Goal: Information Seeking & Learning: Learn about a topic

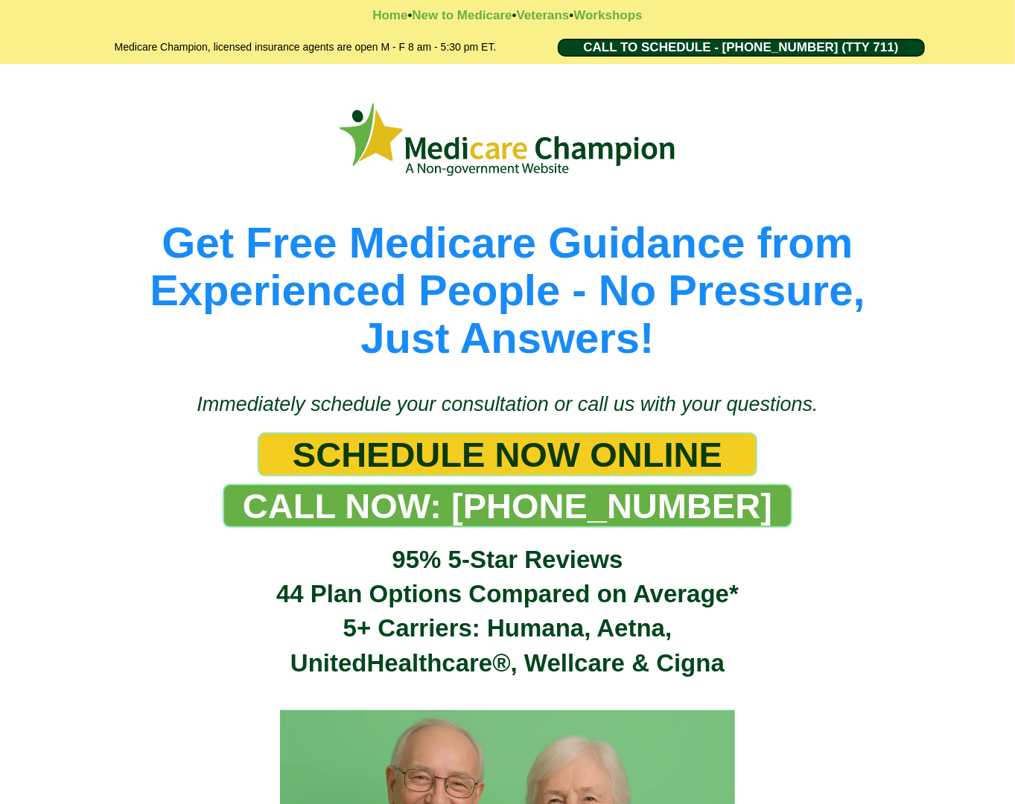
click at [138, 98] on picture at bounding box center [507, 140] width 849 height 84
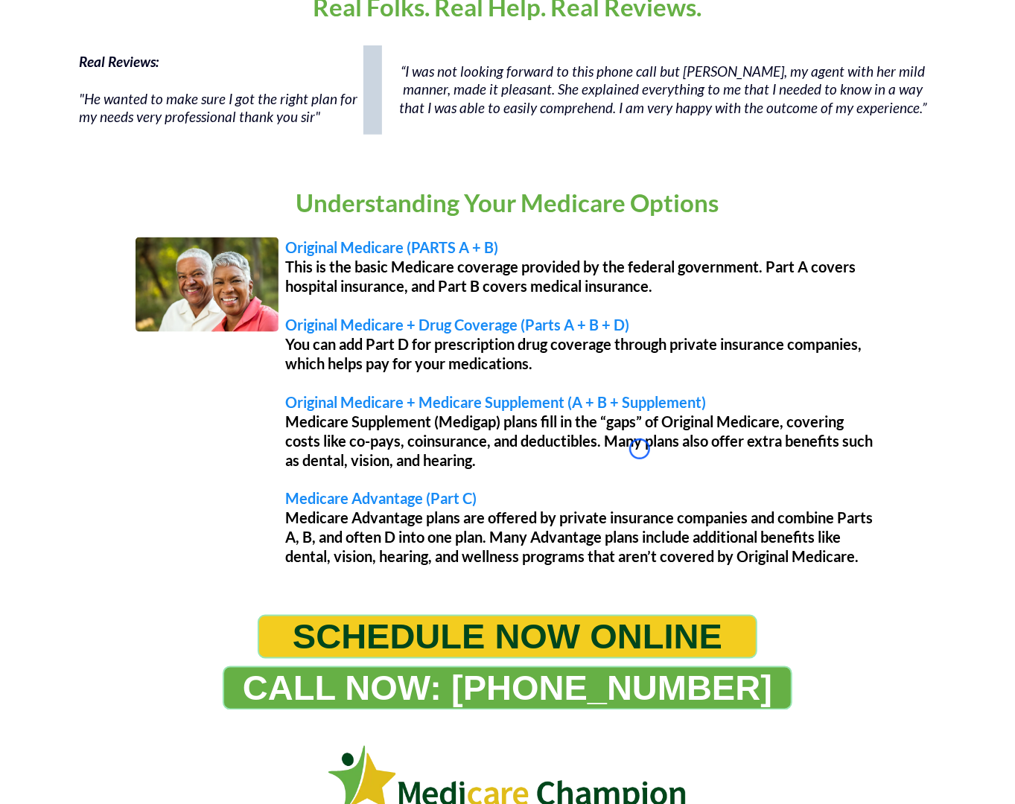
scroll to position [1148, 0]
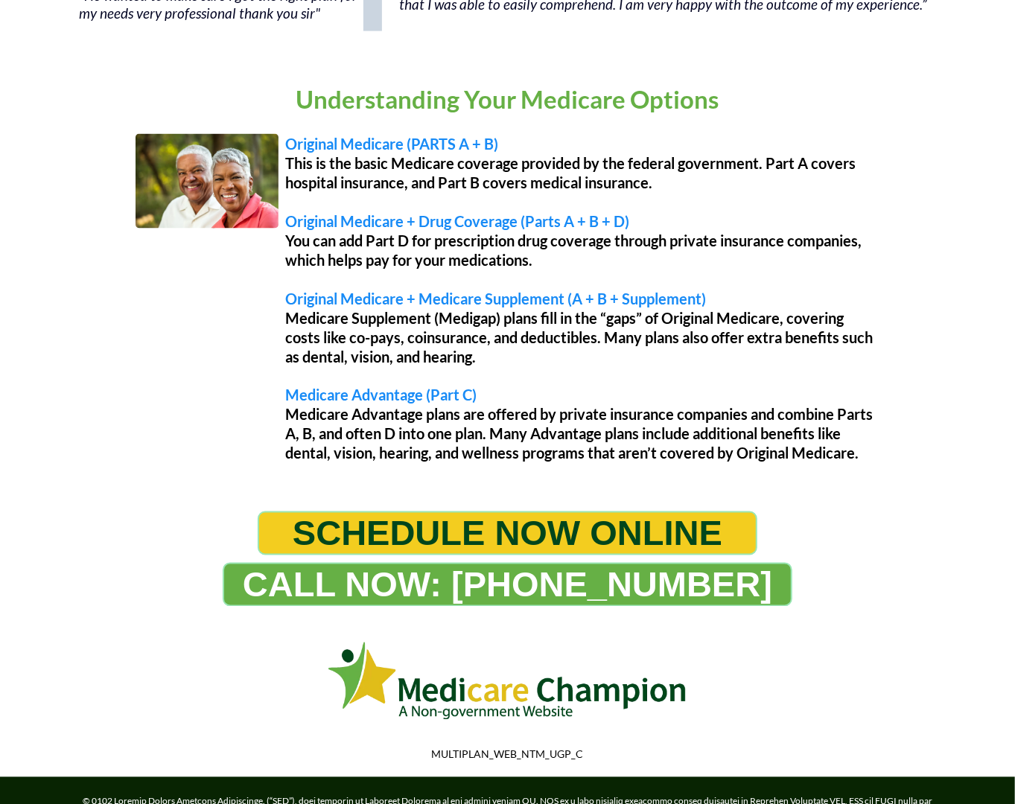
click at [138, 98] on p "Understanding Your Medicare Options" at bounding box center [508, 99] width 856 height 32
click at [104, 102] on p "Understanding Your Medicare Options" at bounding box center [508, 99] width 856 height 32
click at [138, 148] on img at bounding box center [206, 181] width 143 height 95
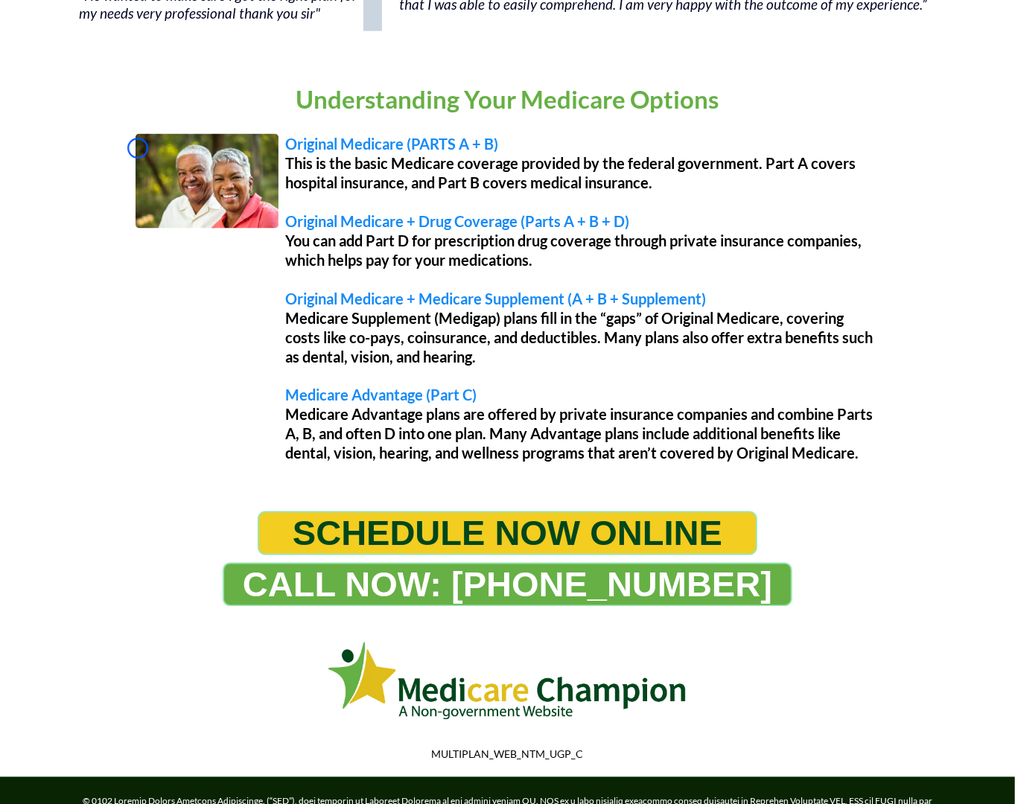
scroll to position [0, 0]
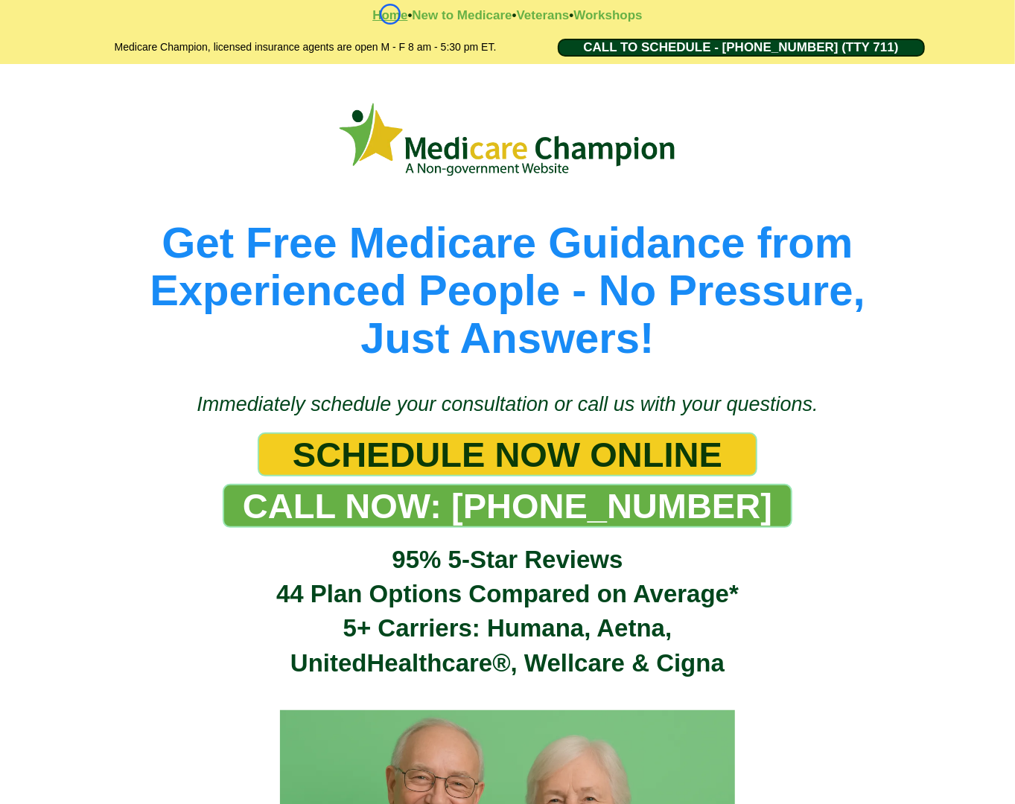
click at [390, 14] on strong "Home" at bounding box center [389, 15] width 35 height 14
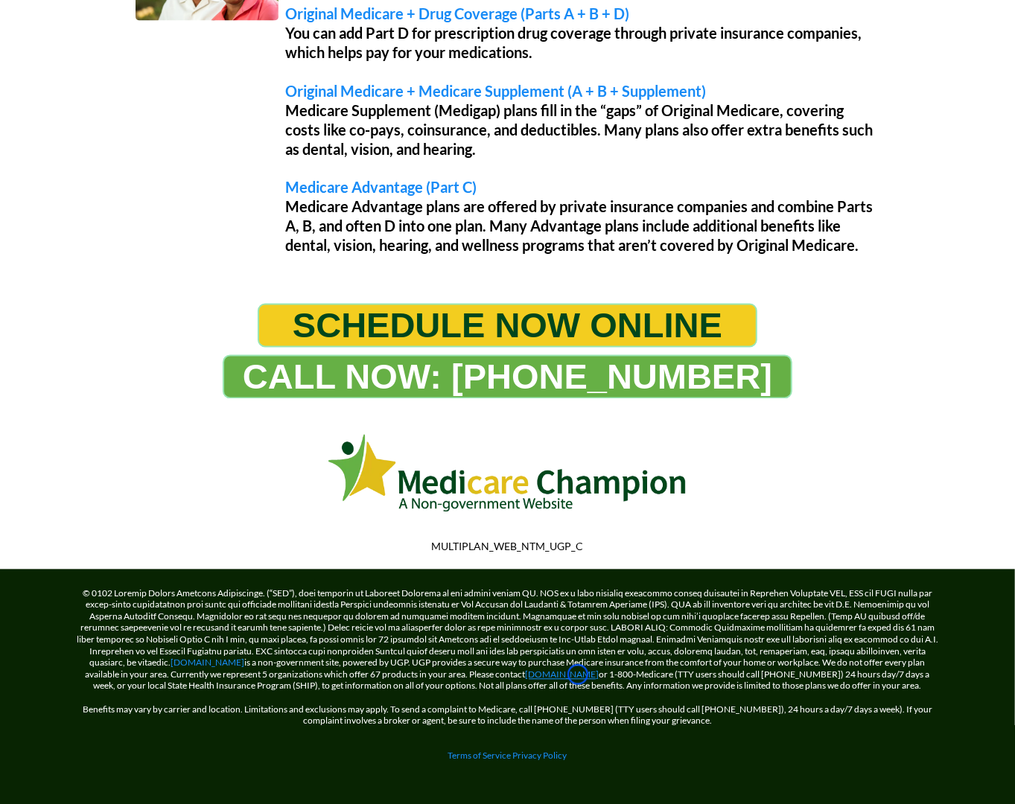
click at [578, 674] on link "[DOMAIN_NAME]" at bounding box center [562, 674] width 74 height 11
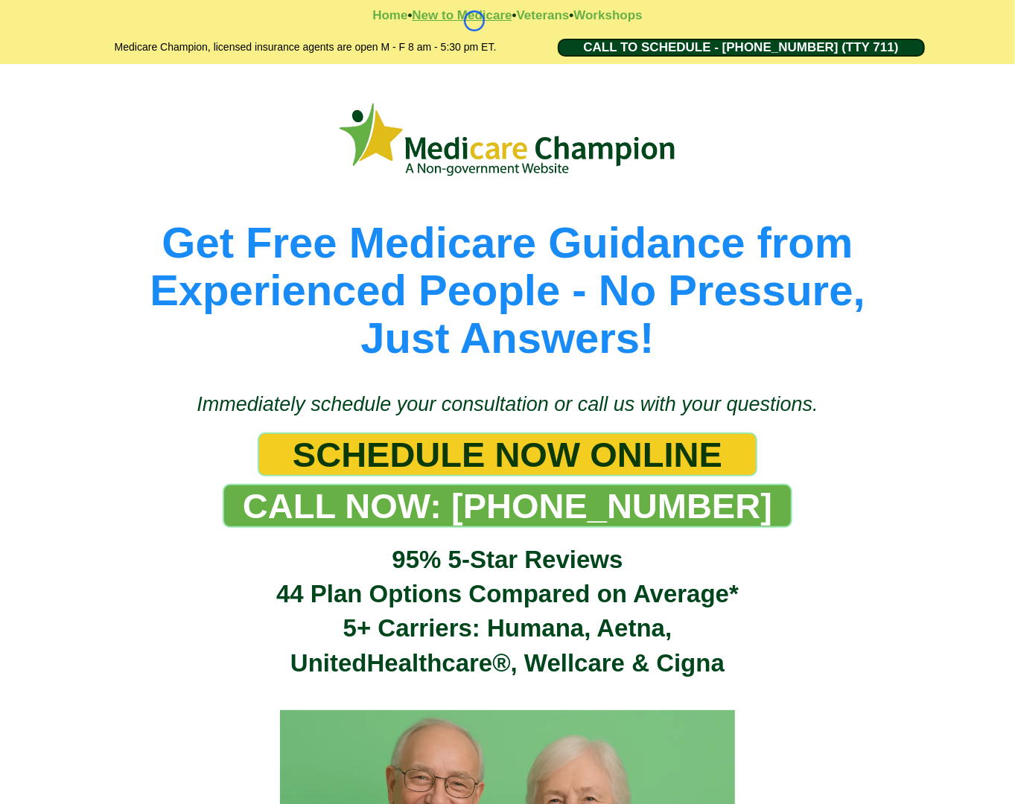
click at [474, 21] on strong "New to Medicare" at bounding box center [462, 15] width 100 height 14
click at [606, 22] on strong "Workshops" at bounding box center [607, 15] width 68 height 14
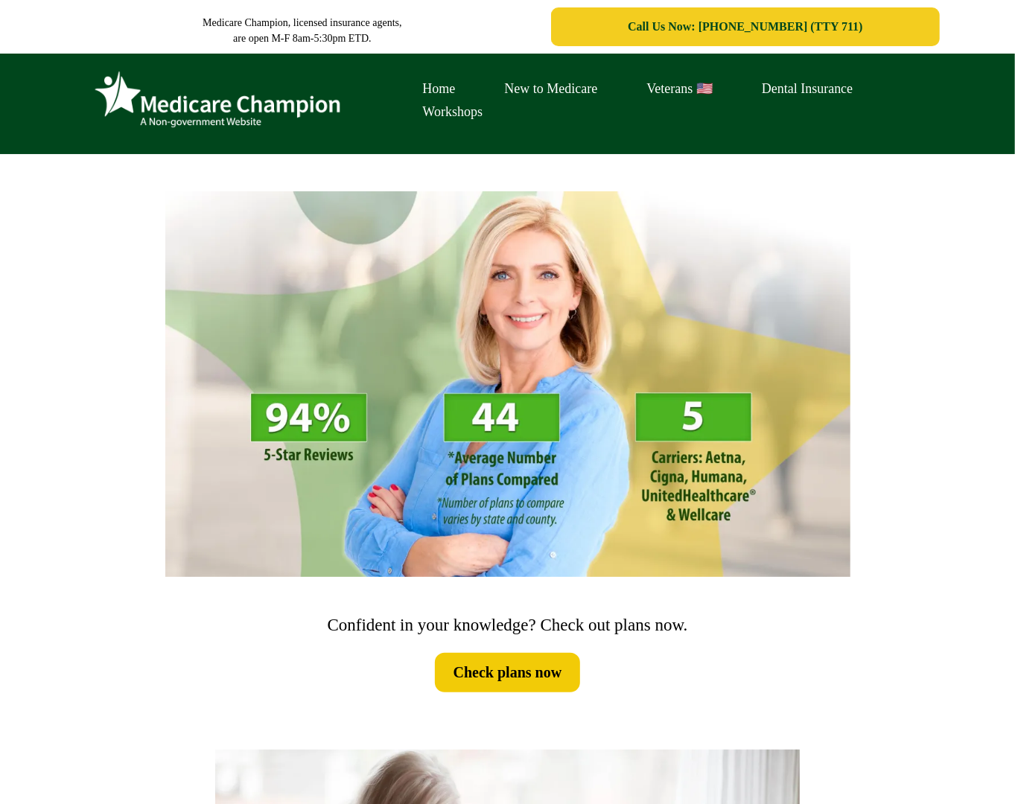
click at [82, 100] on div "Home New to Medicare Veterans 🇺🇸 Dental Insurance Workshops" at bounding box center [507, 108] width 871 height 86
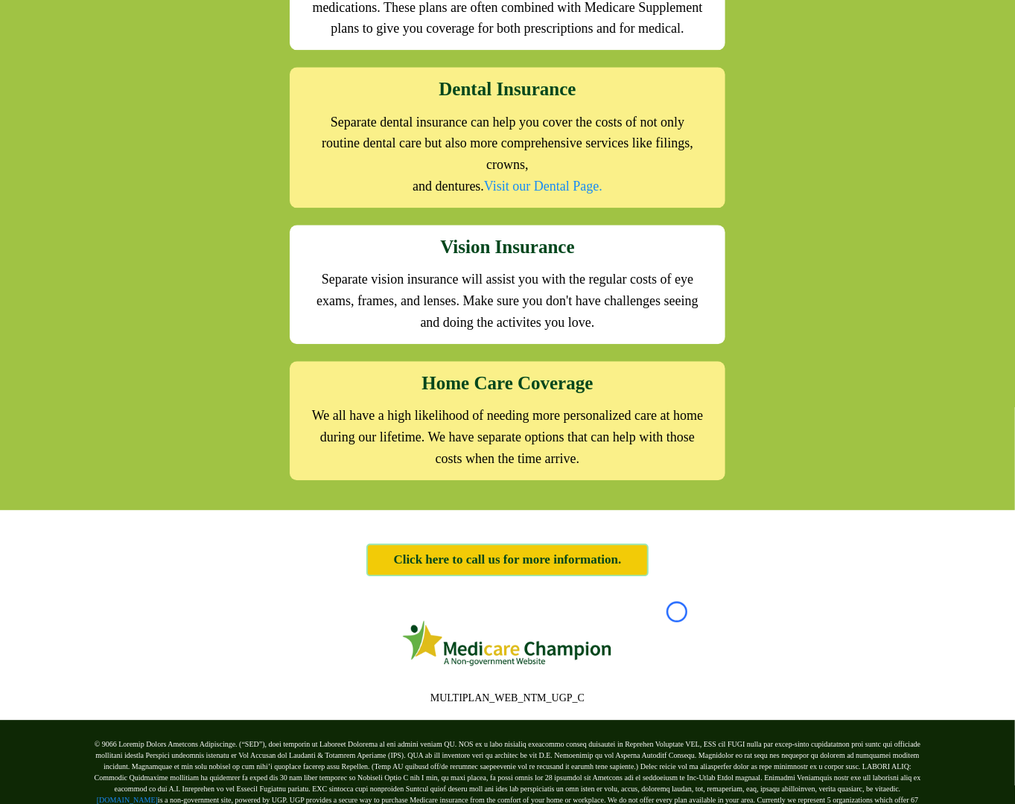
scroll to position [1983, 0]
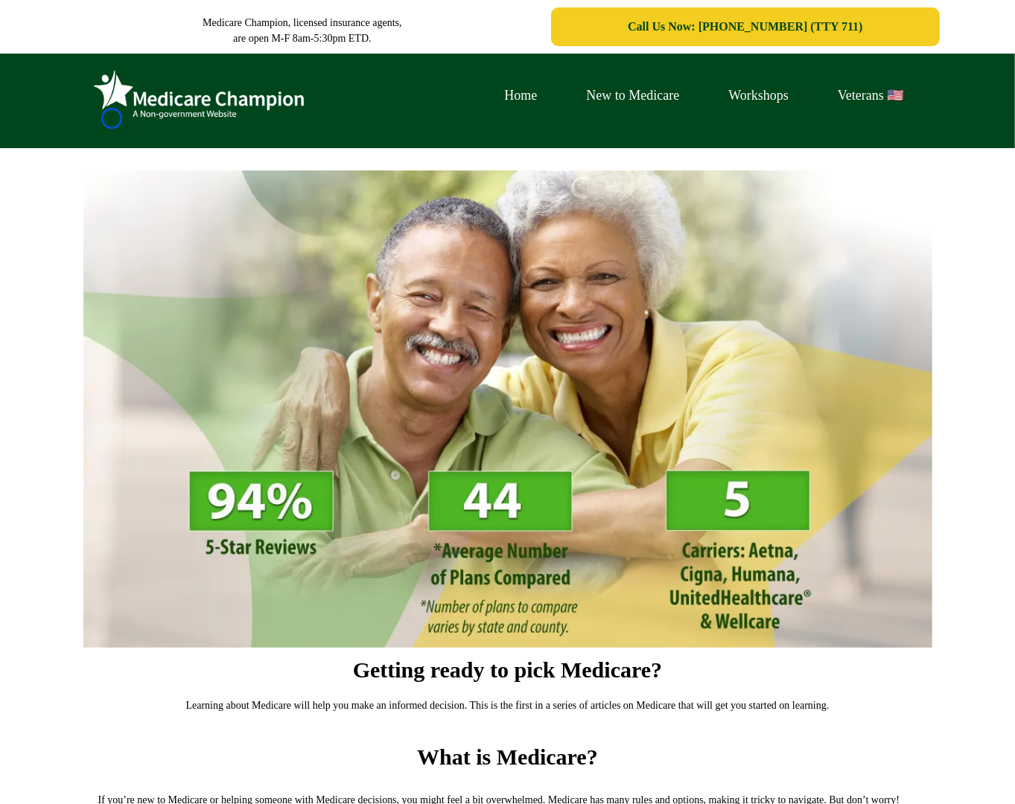
click at [112, 118] on img at bounding box center [198, 95] width 223 height 61
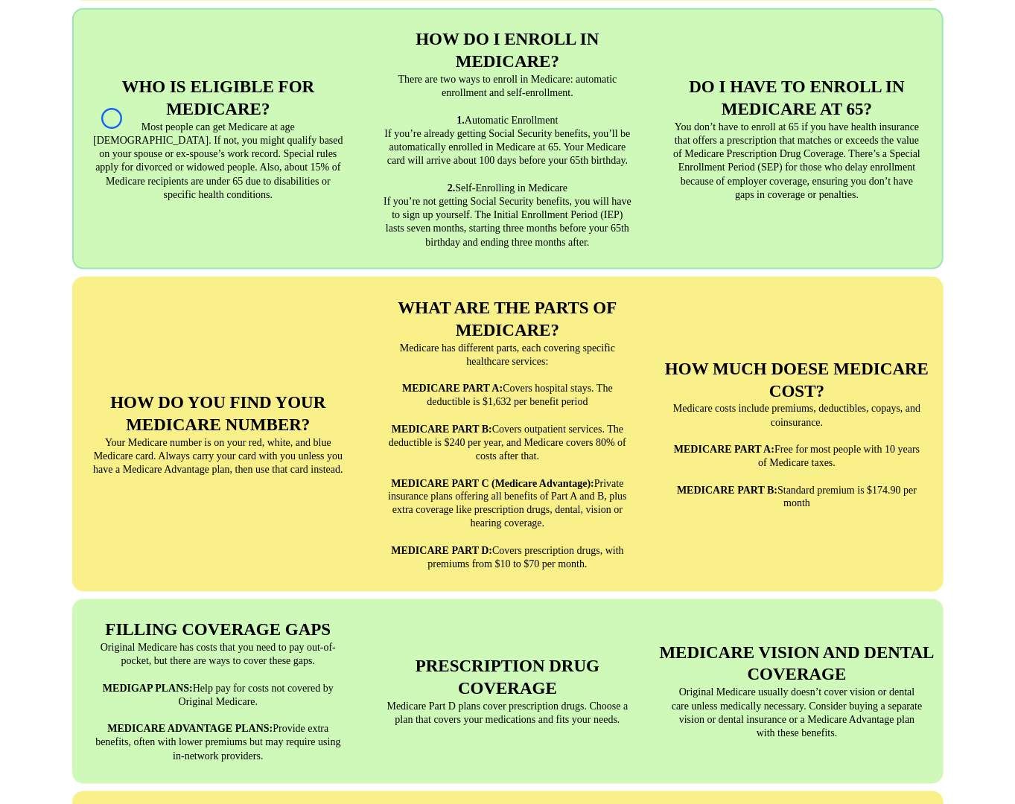
scroll to position [1045, 0]
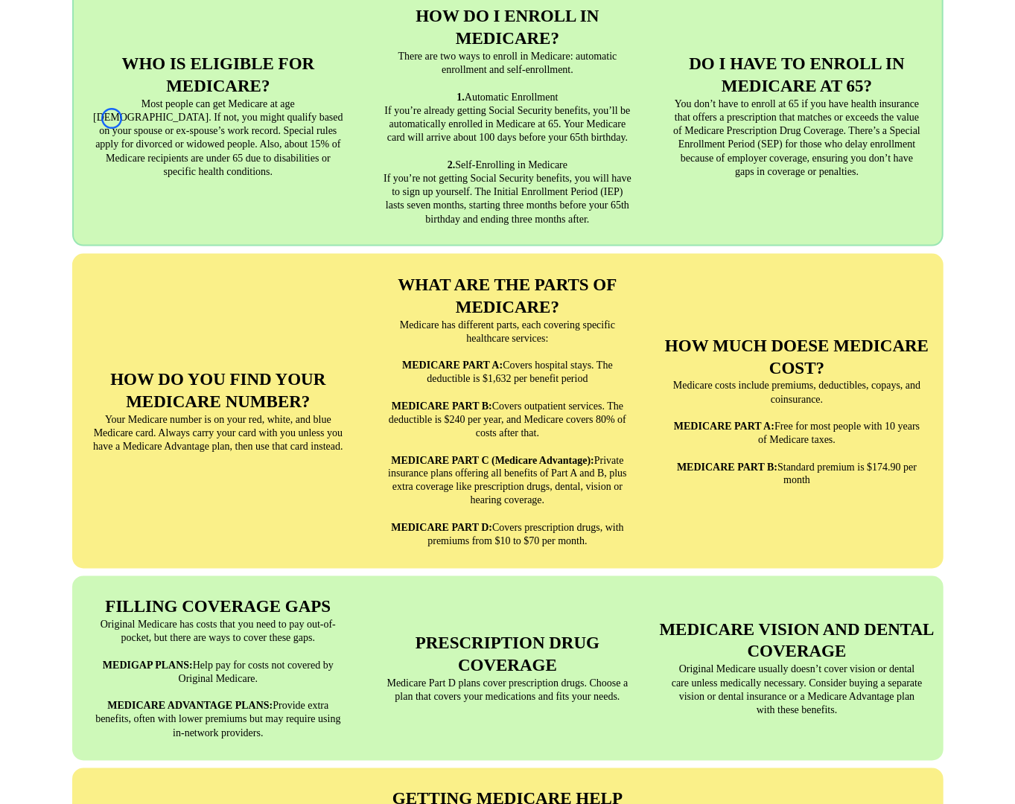
click at [112, 118] on p "Most people can get Medicare at age [DEMOGRAPHIC_DATA]. If not, you might quali…" at bounding box center [218, 138] width 252 height 81
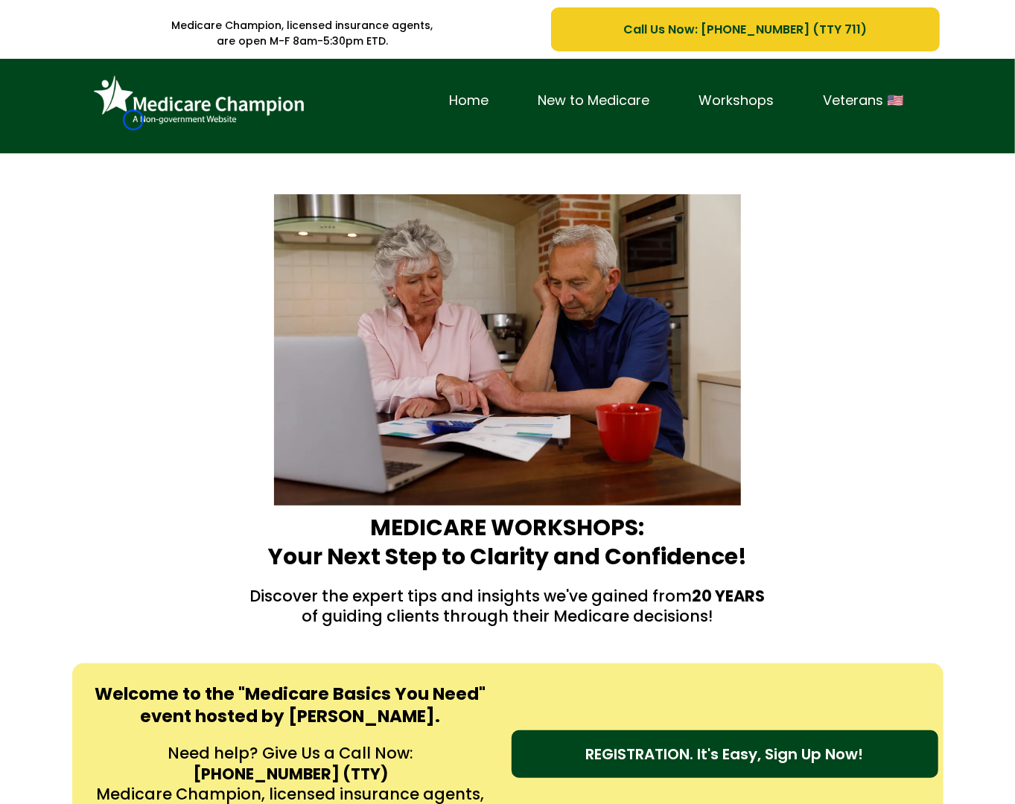
click at [133, 120] on img at bounding box center [198, 100] width 223 height 61
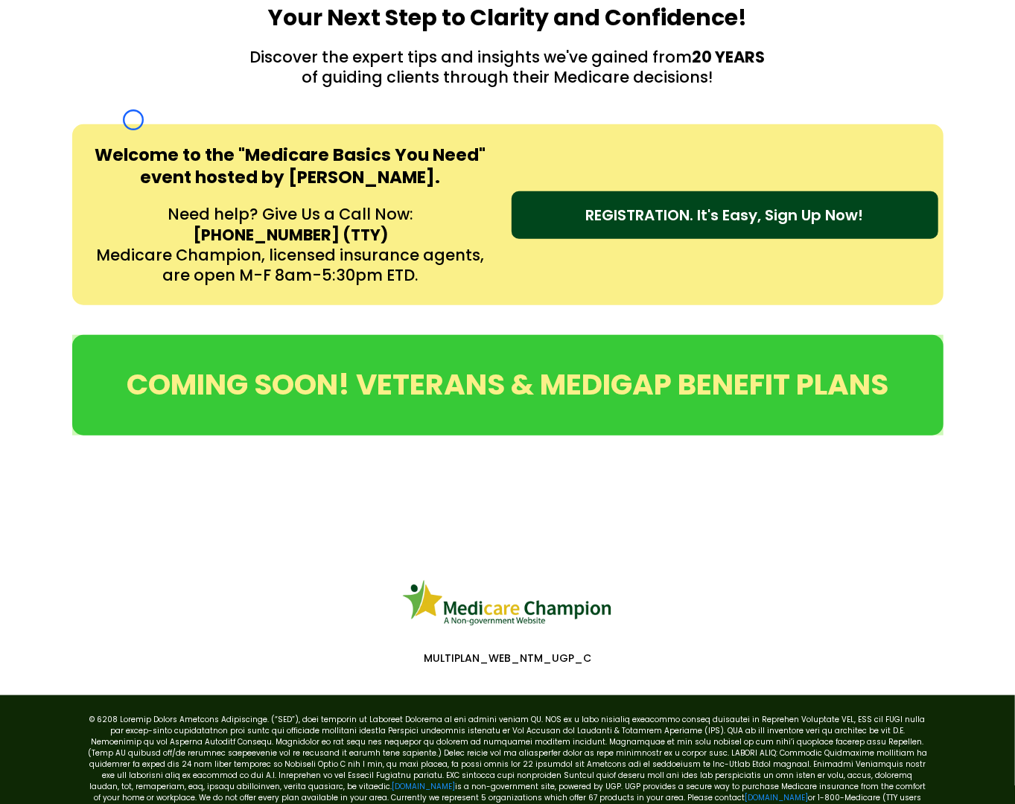
scroll to position [618, 0]
